Goal: Transaction & Acquisition: Obtain resource

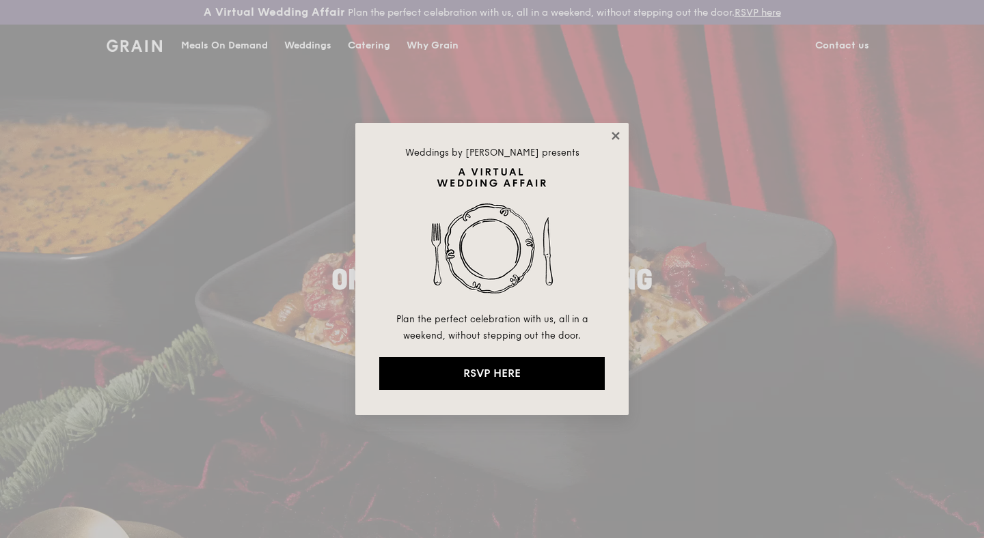
click at [615, 130] on icon at bounding box center [615, 136] width 12 height 12
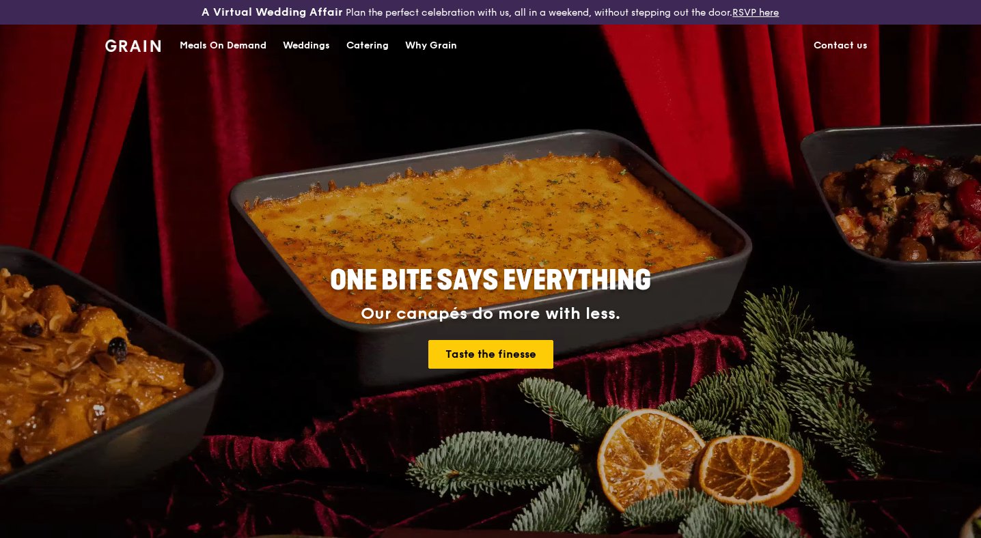
click at [373, 41] on div "Catering" at bounding box center [367, 45] width 42 height 41
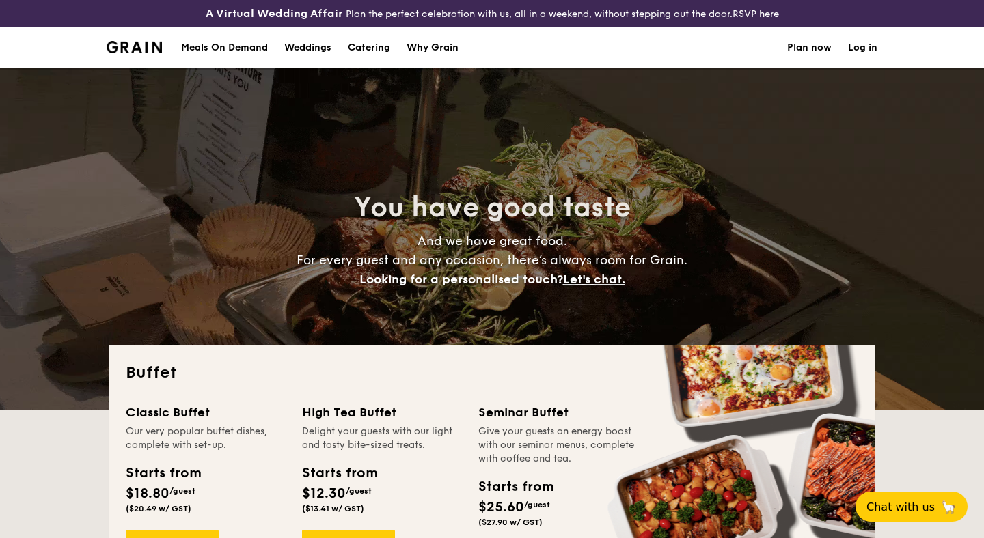
select select
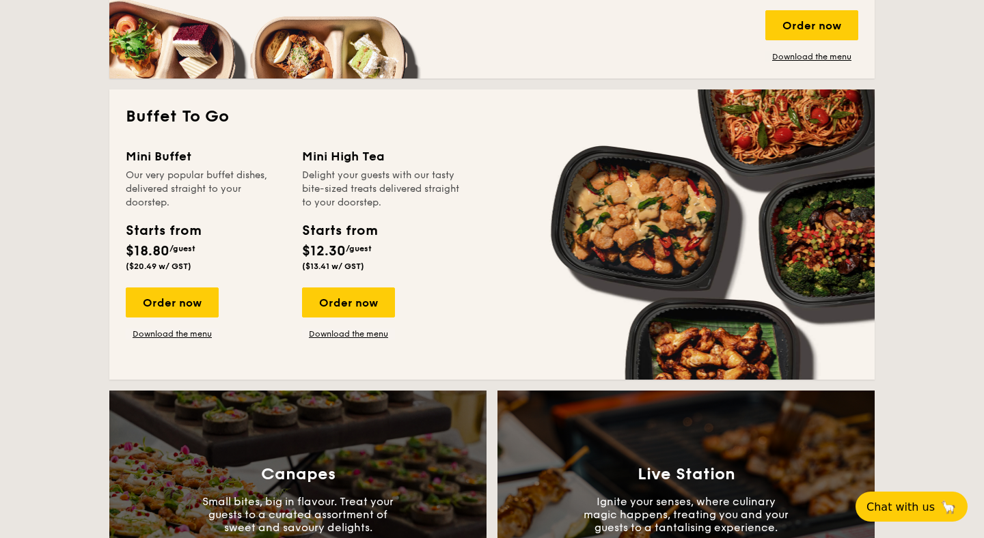
scroll to position [922, 0]
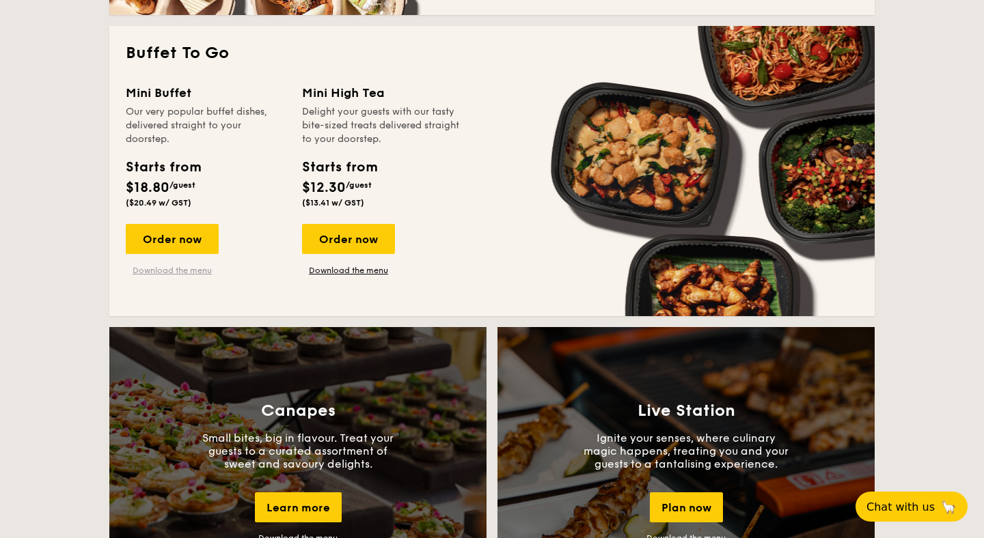
click at [193, 273] on link "Download the menu" at bounding box center [172, 270] width 93 height 11
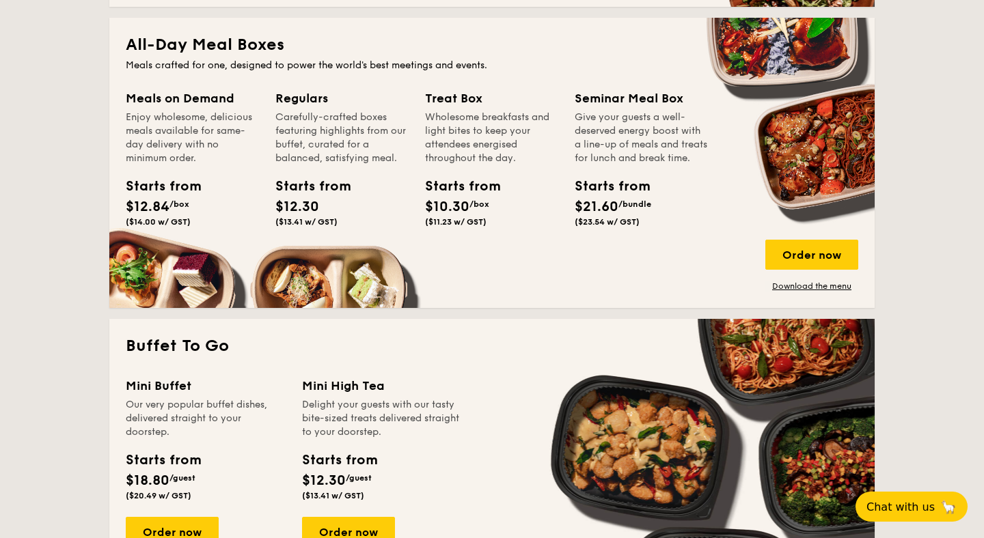
scroll to position [18, 0]
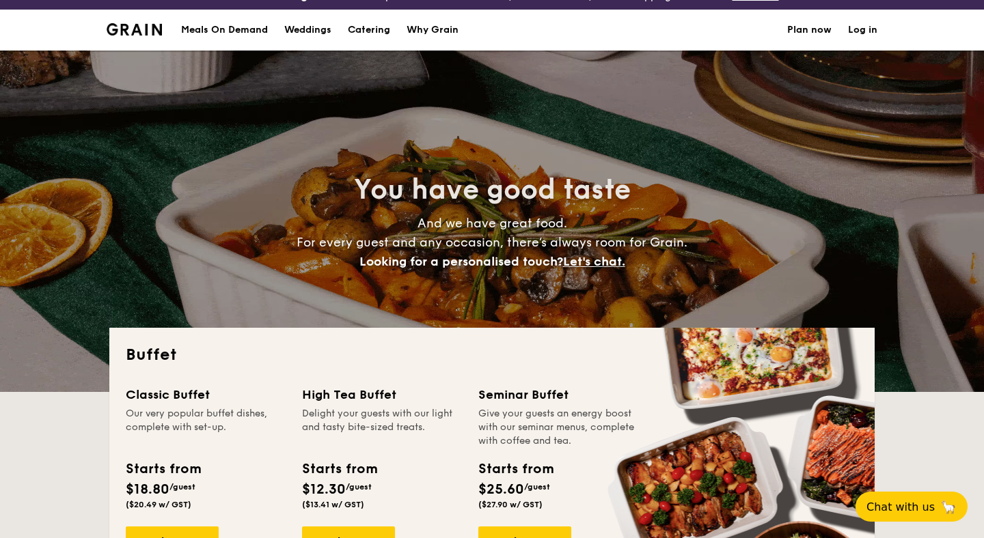
click at [255, 31] on div "Meals On Demand" at bounding box center [224, 30] width 87 height 41
